Goal: Transaction & Acquisition: Download file/media

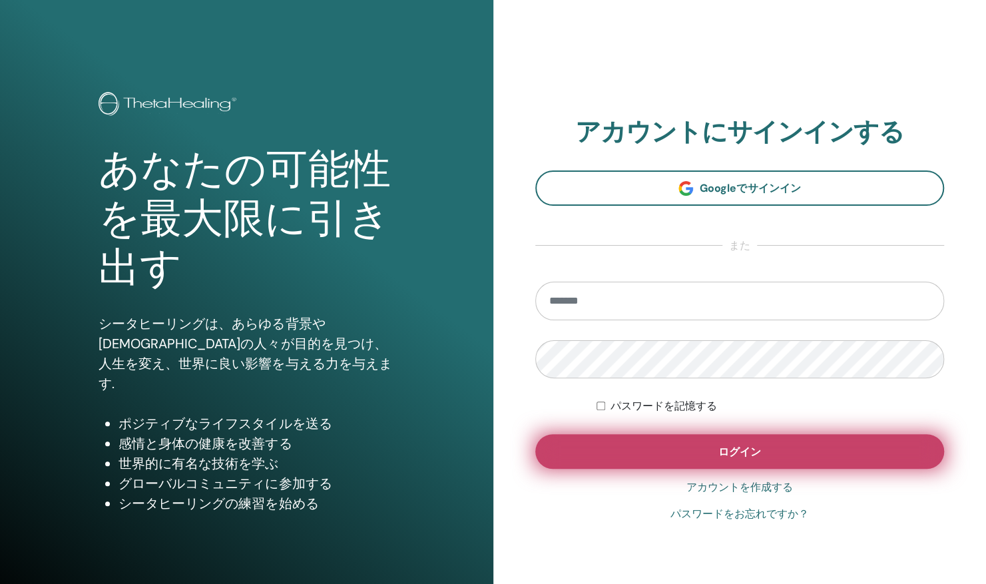
type input "**********"
click at [682, 451] on button "ログイン" at bounding box center [740, 451] width 410 height 35
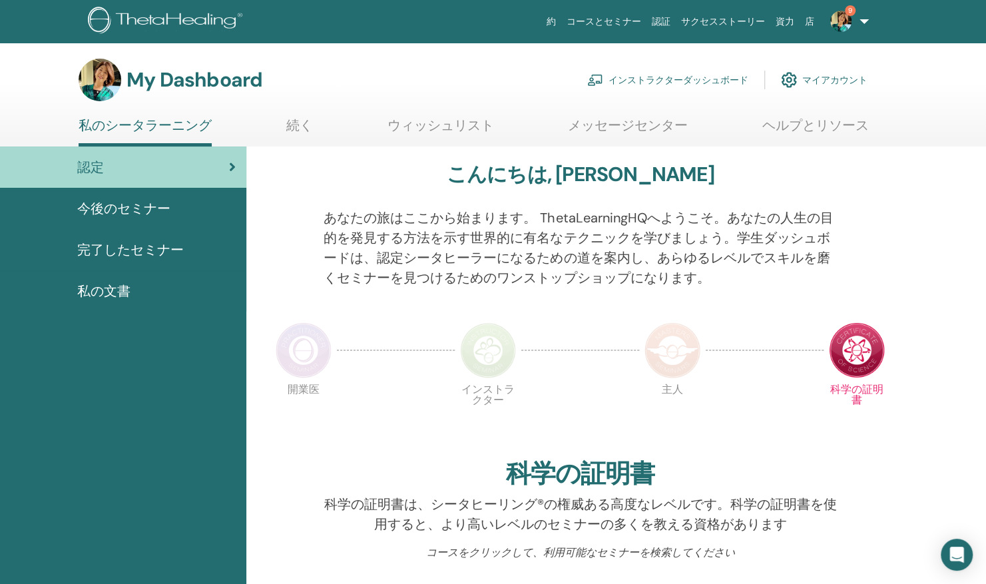
click at [647, 81] on link "インストラクターダッシュボード" at bounding box center [667, 79] width 161 height 29
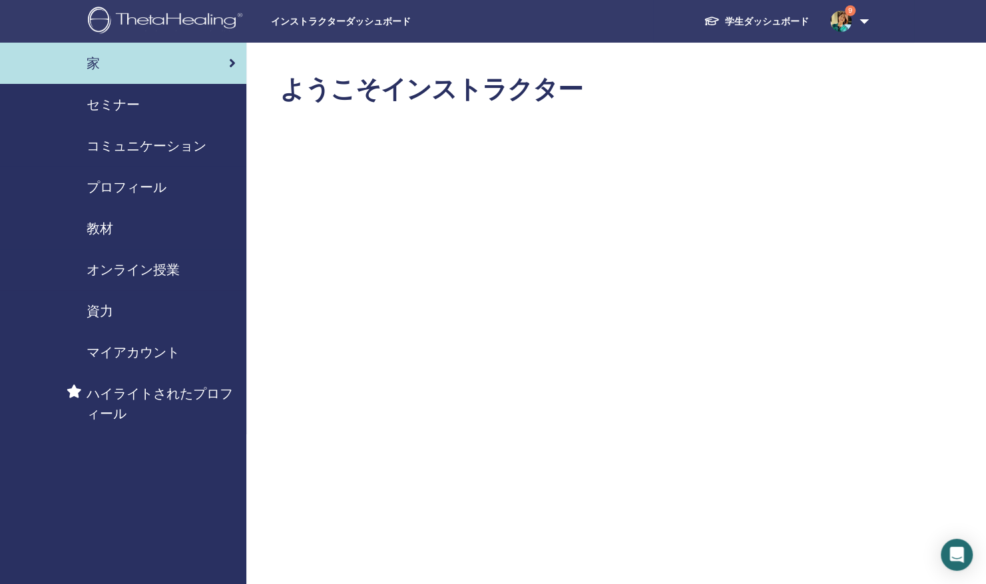
click at [120, 101] on span "セミナー" at bounding box center [113, 105] width 53 height 20
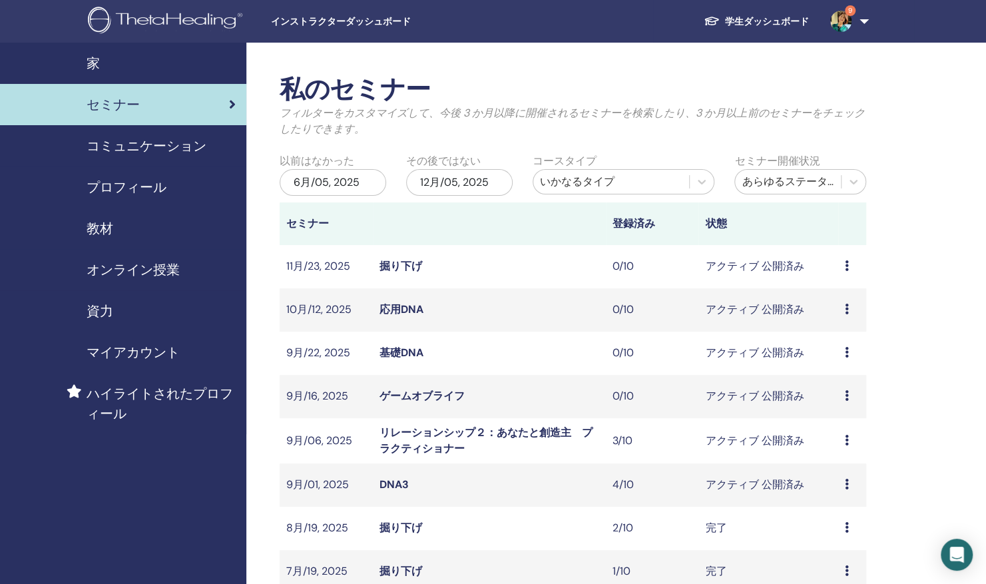
click at [411, 439] on link "リレーションシップ２：あなたと創造主　プラクティショナー" at bounding box center [486, 440] width 213 height 30
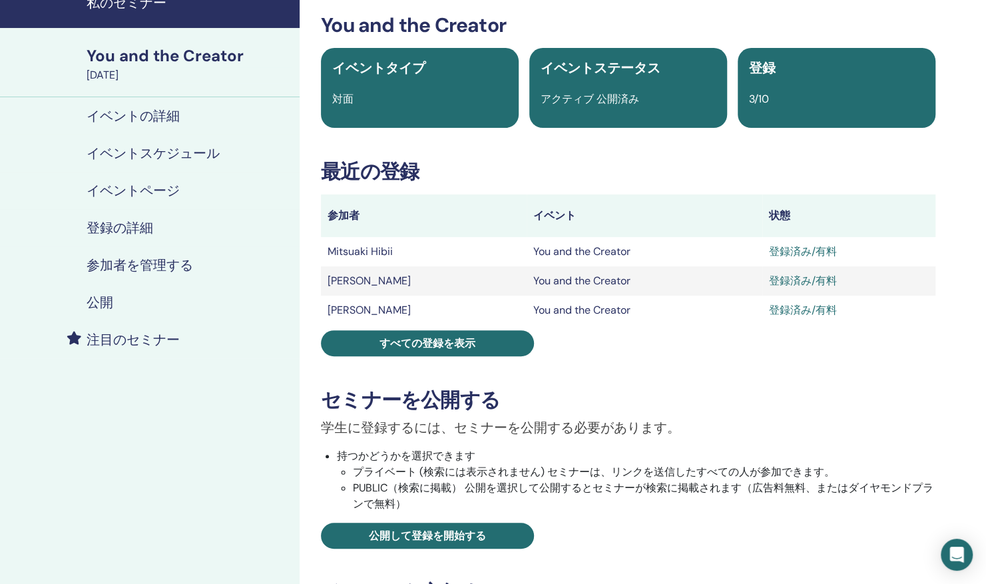
scroll to position [67, 0]
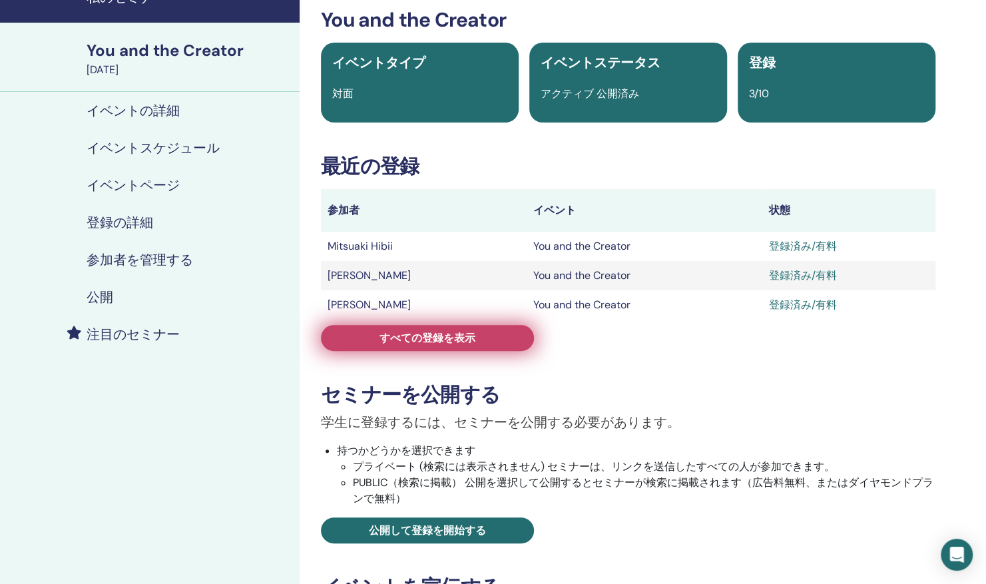
click at [420, 338] on span "すべての登録を表示" at bounding box center [428, 338] width 96 height 14
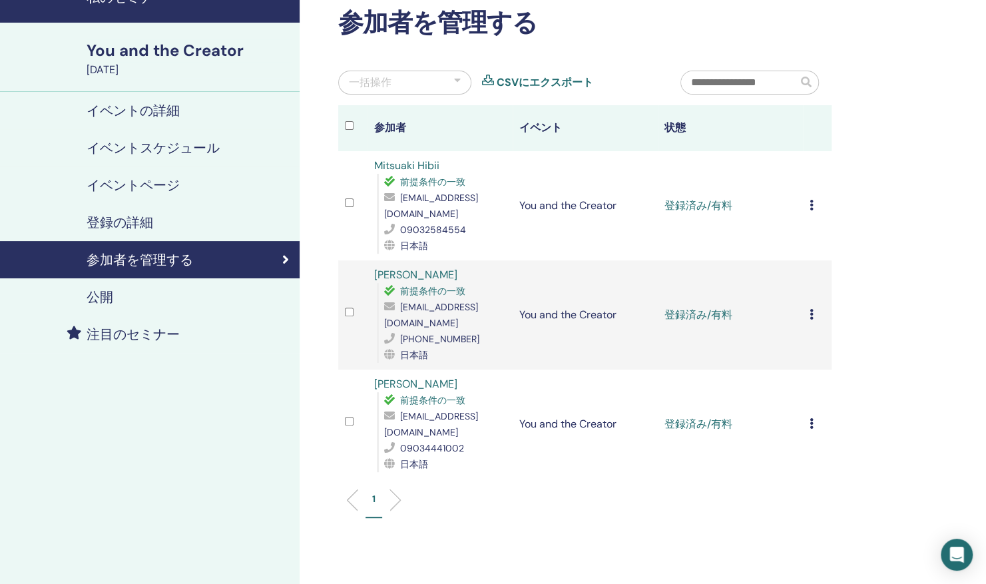
click at [812, 200] on icon at bounding box center [812, 205] width 4 height 11
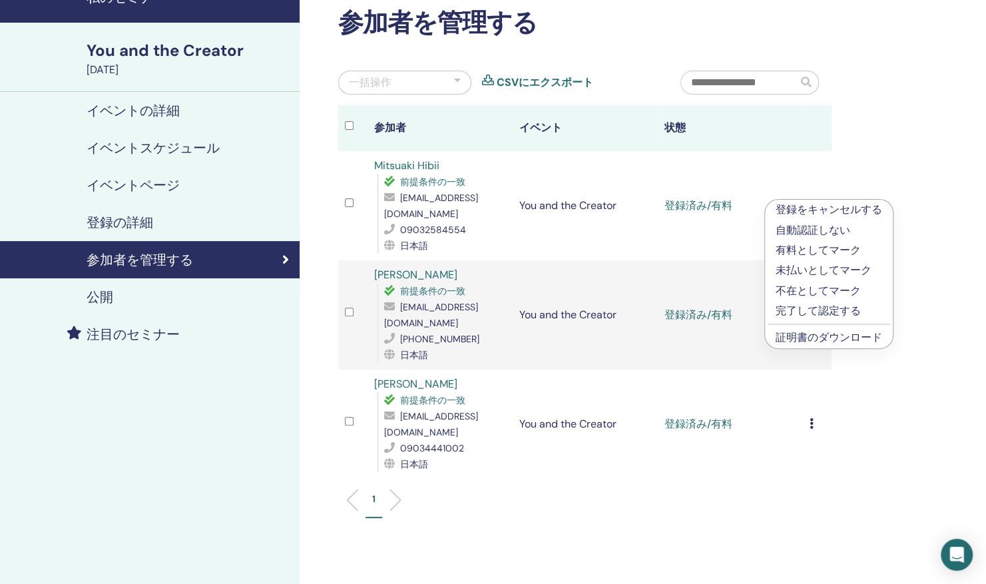
click at [813, 338] on link "証明書のダウンロード" at bounding box center [829, 337] width 107 height 14
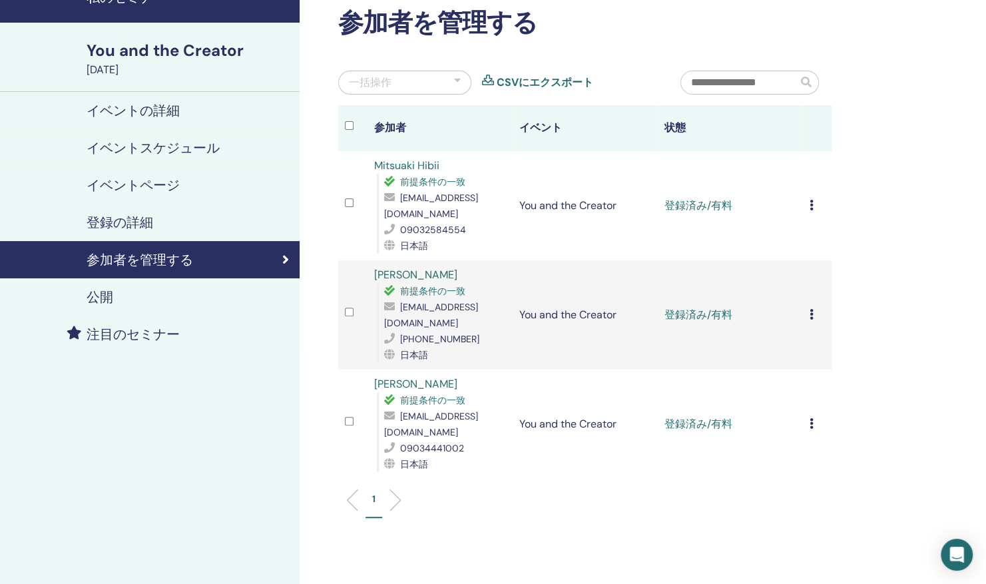
click at [812, 309] on icon at bounding box center [812, 314] width 4 height 11
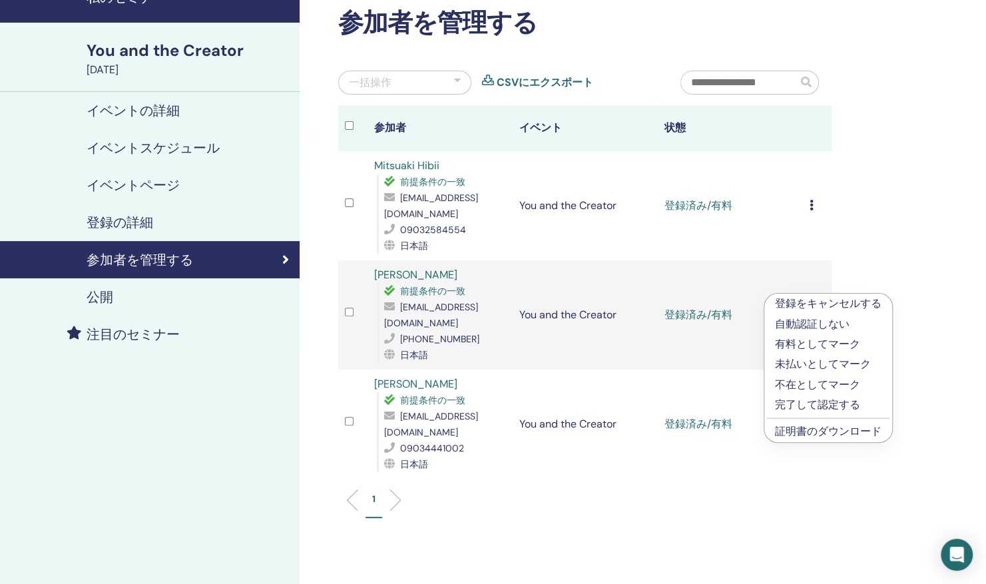
click at [808, 429] on link "証明書のダウンロード" at bounding box center [828, 431] width 107 height 14
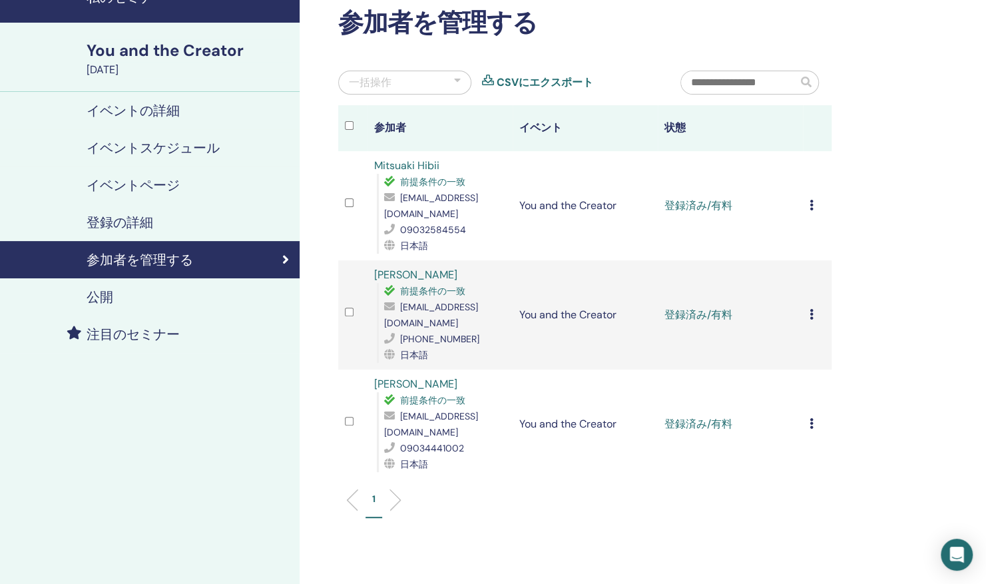
click at [810, 418] on icon at bounding box center [812, 423] width 4 height 11
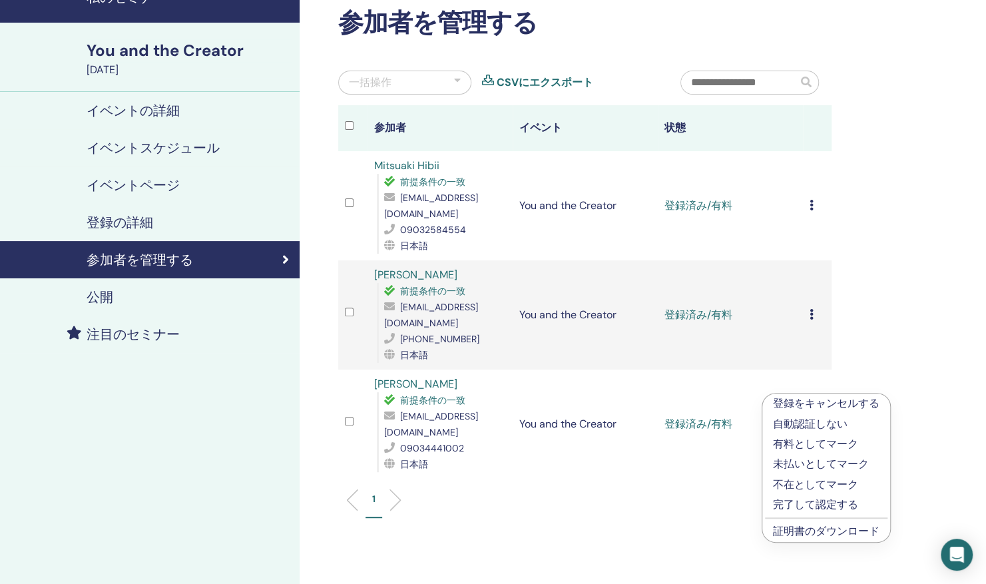
click at [812, 531] on link "証明書のダウンロード" at bounding box center [826, 531] width 107 height 14
